Goal: Transaction & Acquisition: Download file/media

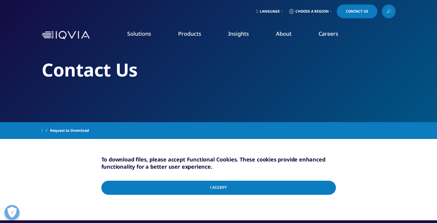
click at [285, 196] on div "I Accept" at bounding box center [218, 188] width 234 height 29
click at [286, 191] on input "I Accept" at bounding box center [218, 187] width 234 height 14
